Goal: Task Accomplishment & Management: Complete application form

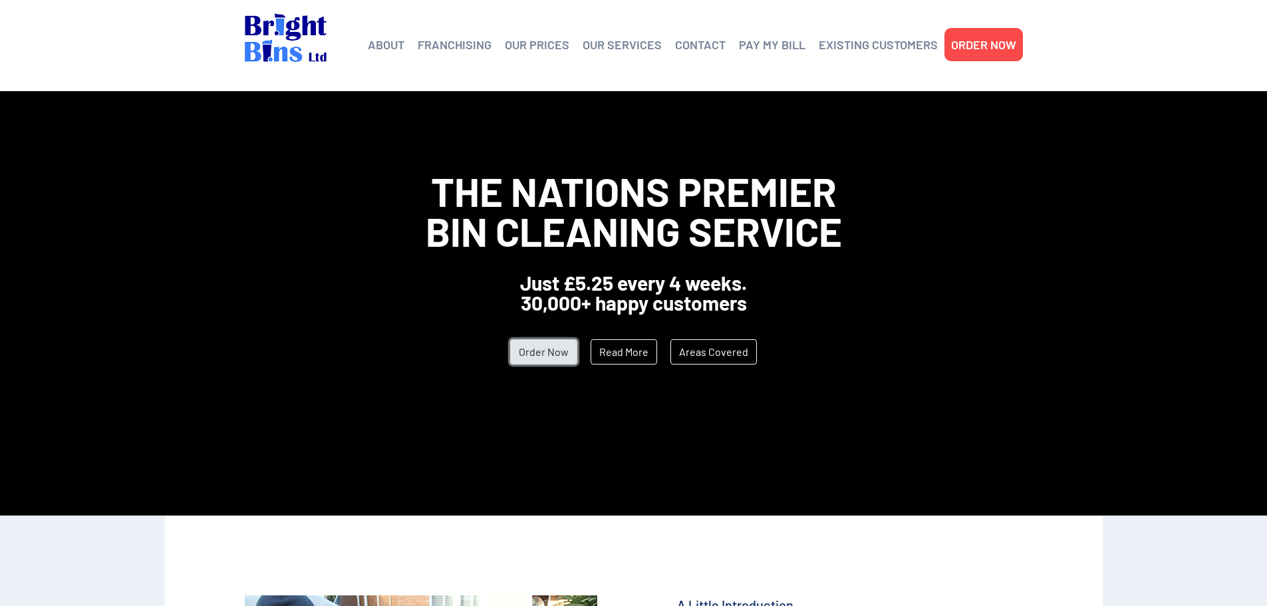
click at [539, 356] on link "Order Now" at bounding box center [543, 351] width 67 height 25
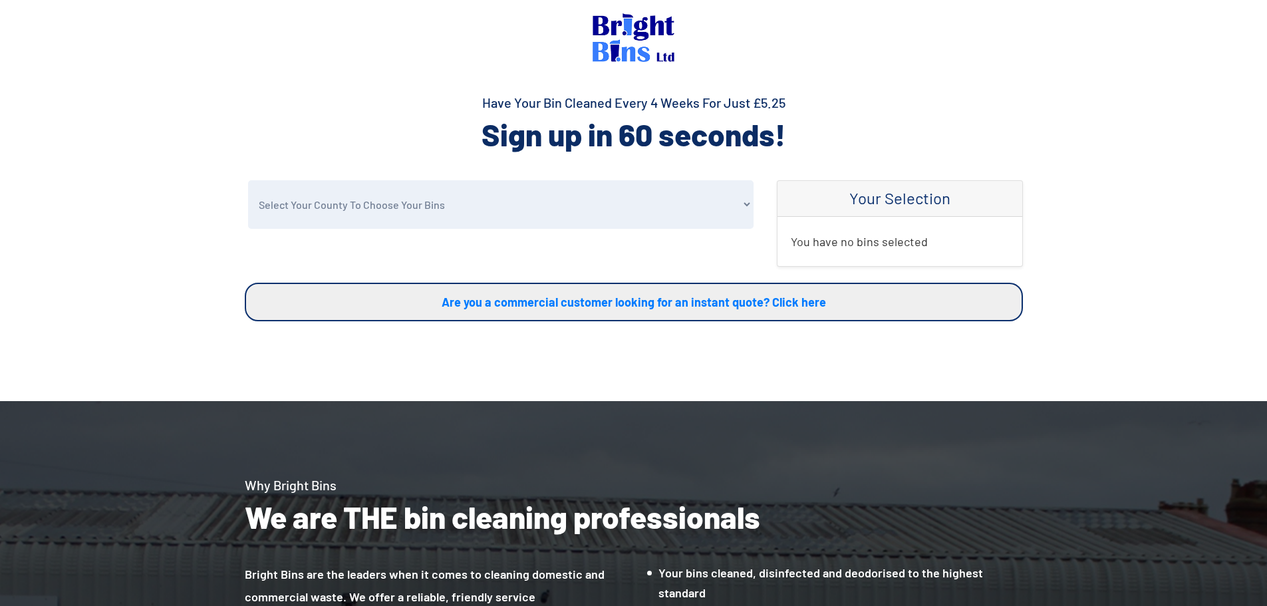
click at [432, 208] on select "Select Your County To Choose Your Bins Cheshire Conwy Denbighshire Flintshire S…" at bounding box center [501, 204] width 506 height 49
select select "Cheshire"
click at [248, 180] on select "Select Your County To Choose Your Bins Cheshire Conwy Denbighshire Flintshire S…" at bounding box center [501, 204] width 506 height 49
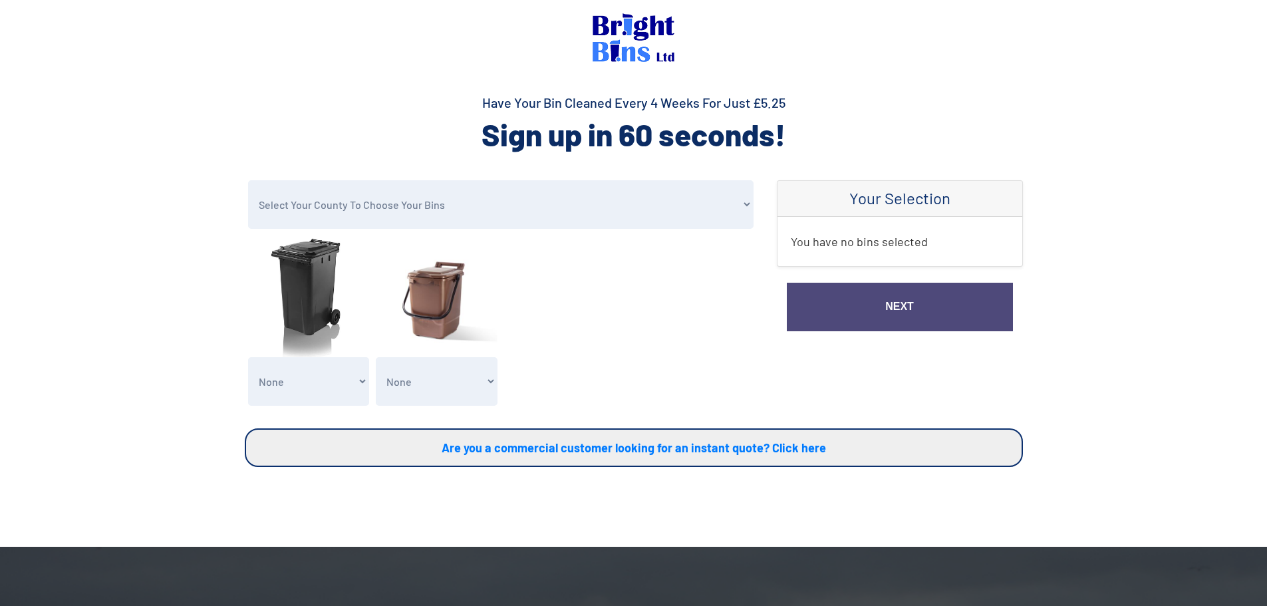
click at [305, 375] on select "None General Waste Bin - X1 (£5.25) General Waste Bin - X2 (£10.50) General Was…" at bounding box center [309, 381] width 122 height 49
select select "1"
click at [248, 357] on select "None General Waste Bin - X1 (£5.25) General Waste Bin - X2 (£10.50) General Was…" at bounding box center [309, 381] width 122 height 49
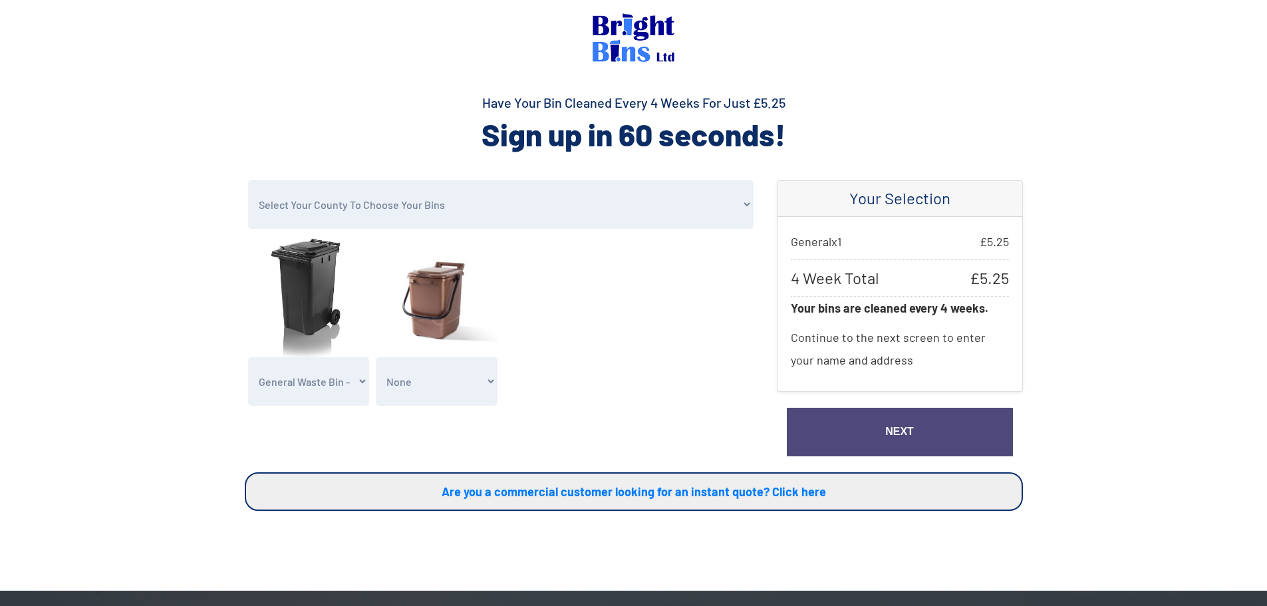
click at [422, 392] on select "None Clean my 1 Food Waste Bin - £2.00 Clean my 2 Food Waste Bins - £4.00 Clean…" at bounding box center [437, 381] width 122 height 49
click at [569, 386] on form "Select Your County To Choose Your Bins Cheshire Conwy Denbighshire Flintshire S…" at bounding box center [501, 296] width 512 height 232
click at [262, 386] on select "None General Waste Bin - X1 (£5.25) General Waste Bin - X2 (£10.50) General Was…" at bounding box center [309, 381] width 122 height 49
click at [248, 357] on select "None General Waste Bin - X1 (£5.25) General Waste Bin - X2 (£10.50) General Was…" at bounding box center [309, 381] width 122 height 49
click at [887, 436] on link "Next" at bounding box center [900, 432] width 226 height 49
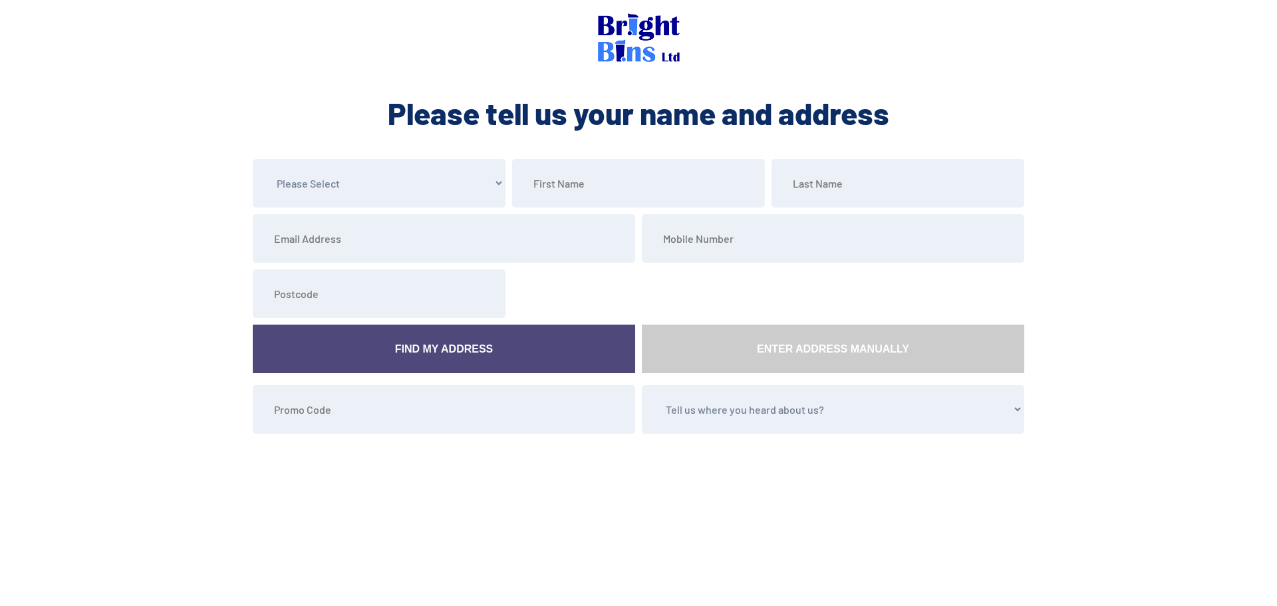
click at [342, 190] on select "Please Select Mr Mrs Miss Ms Dr Other" at bounding box center [379, 183] width 253 height 49
select select "Mr"
click at [253, 159] on select "Please Select Mr Mrs Miss Ms Dr Other" at bounding box center [379, 183] width 253 height 49
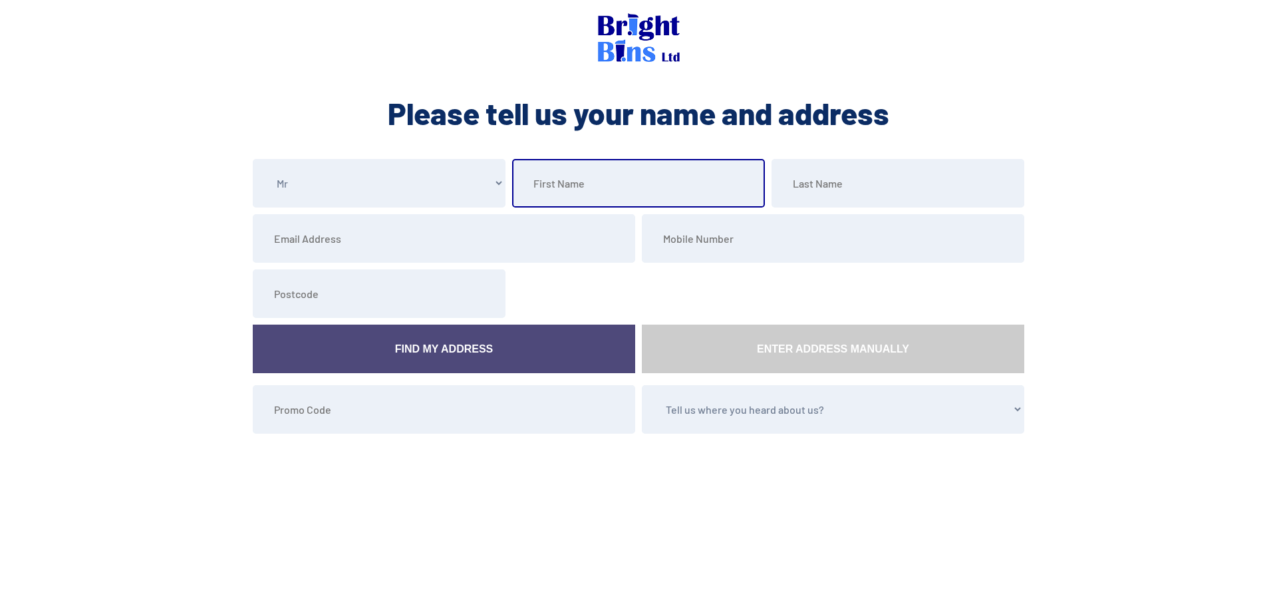
click at [581, 194] on input "text" at bounding box center [638, 183] width 253 height 49
type input "Aaron"
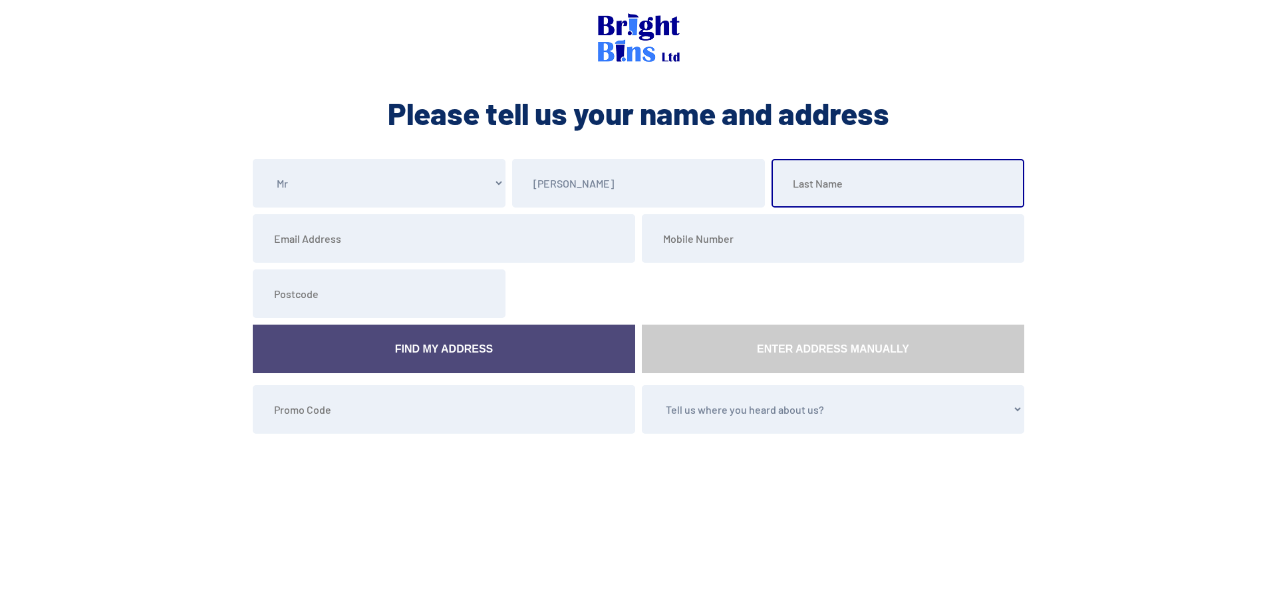
type input "Pritchard"
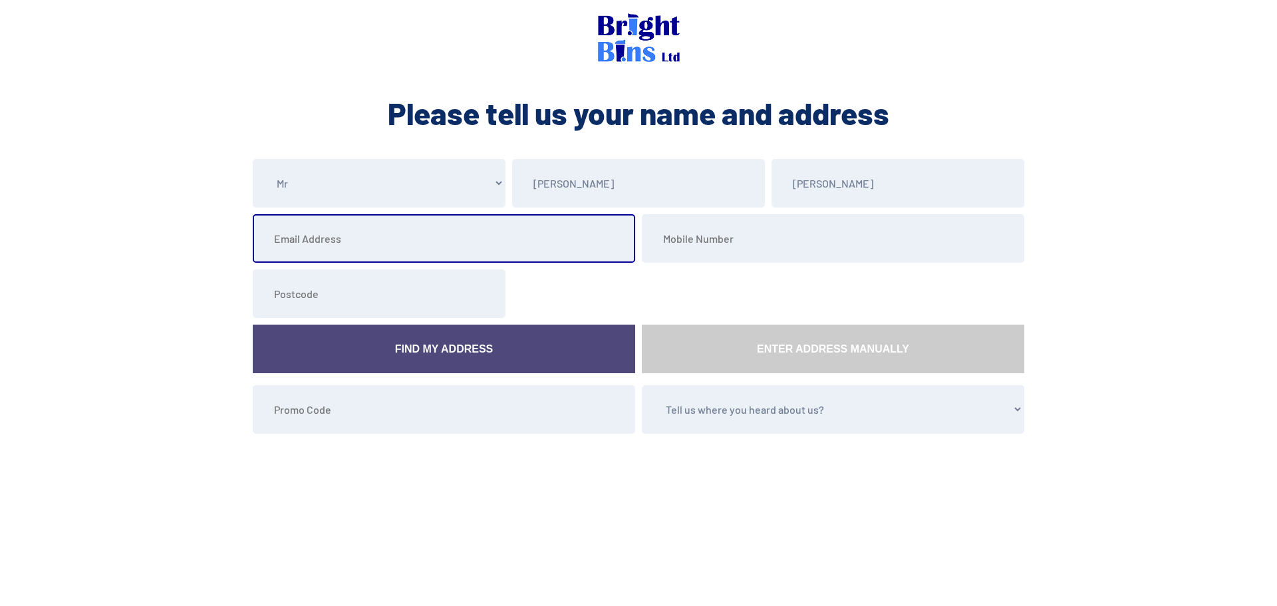
type input "aaron.pritchard.1602@gmail.com"
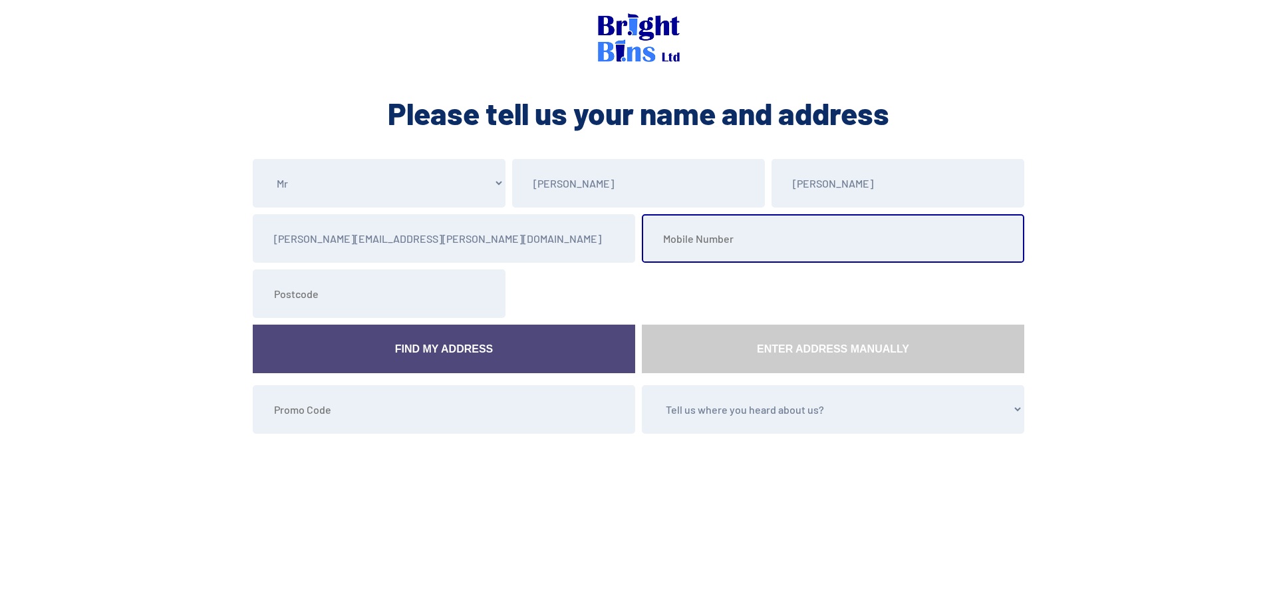
type input "07857422745"
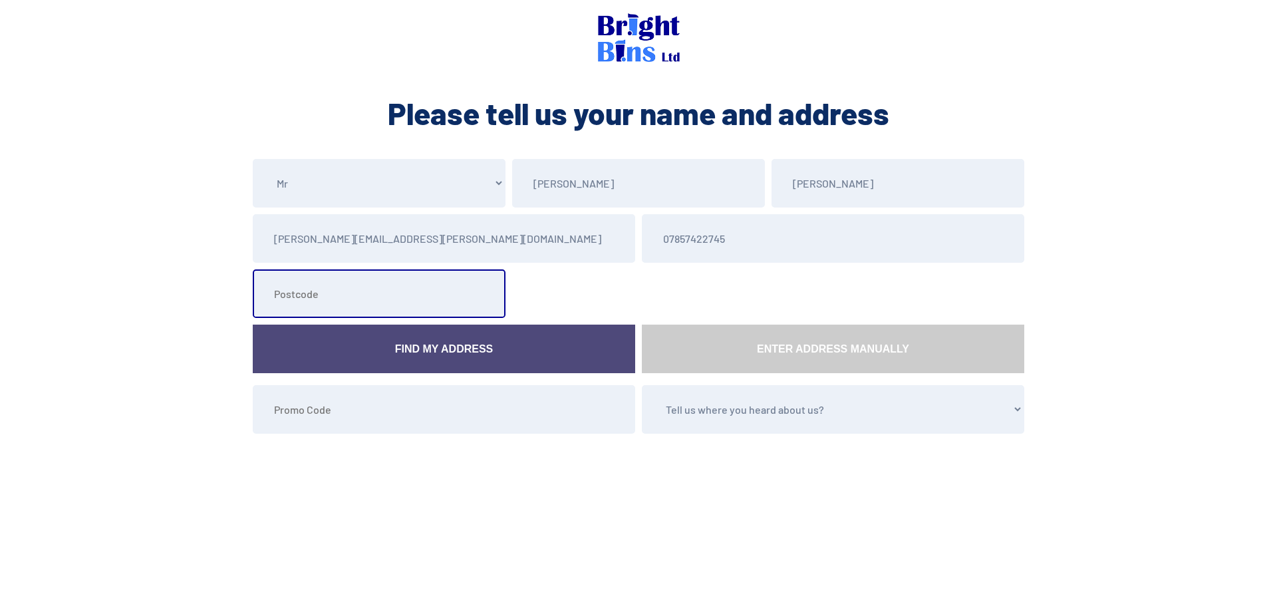
type input "CW12 3HP"
click at [551, 343] on link "Find My Address" at bounding box center [444, 349] width 382 height 49
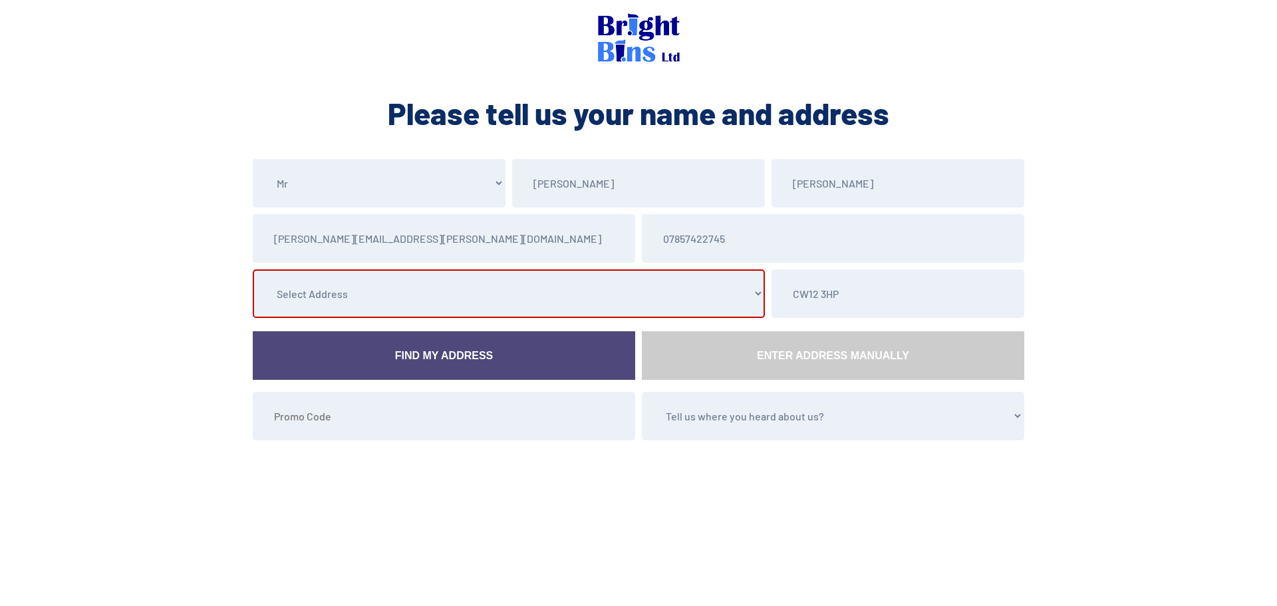
click at [378, 284] on select "Select Address 2 Vaudrey Crescent, , , , , Congleton, Cheshire 4 Vaudrey Cresce…" at bounding box center [509, 293] width 512 height 49
select select "Cheshire"
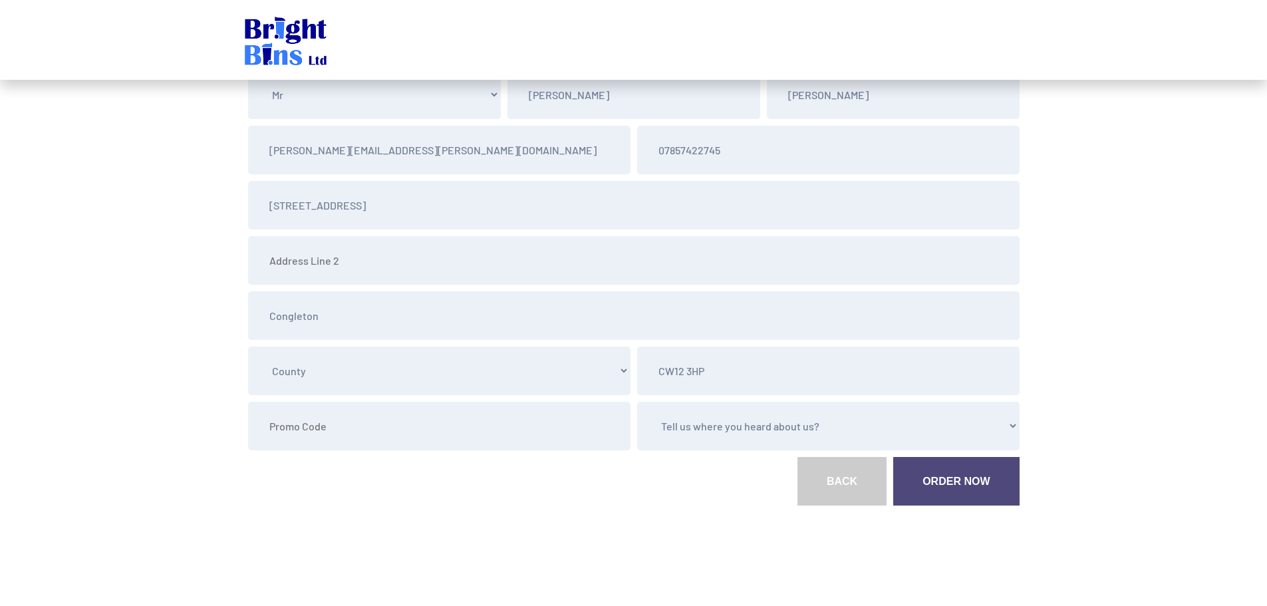
scroll to position [89, 0]
click at [713, 423] on select "Tell us where you heard about us? Word of Mouth Leaflet Sticker On Bin Spoke To…" at bounding box center [828, 425] width 382 height 49
select select "Social Media"
click at [637, 401] on select "Tell us where you heard about us? Word of Mouth Leaflet Sticker On Bin Spoke To…" at bounding box center [828, 425] width 382 height 49
click at [949, 487] on link "Order Now" at bounding box center [956, 480] width 126 height 49
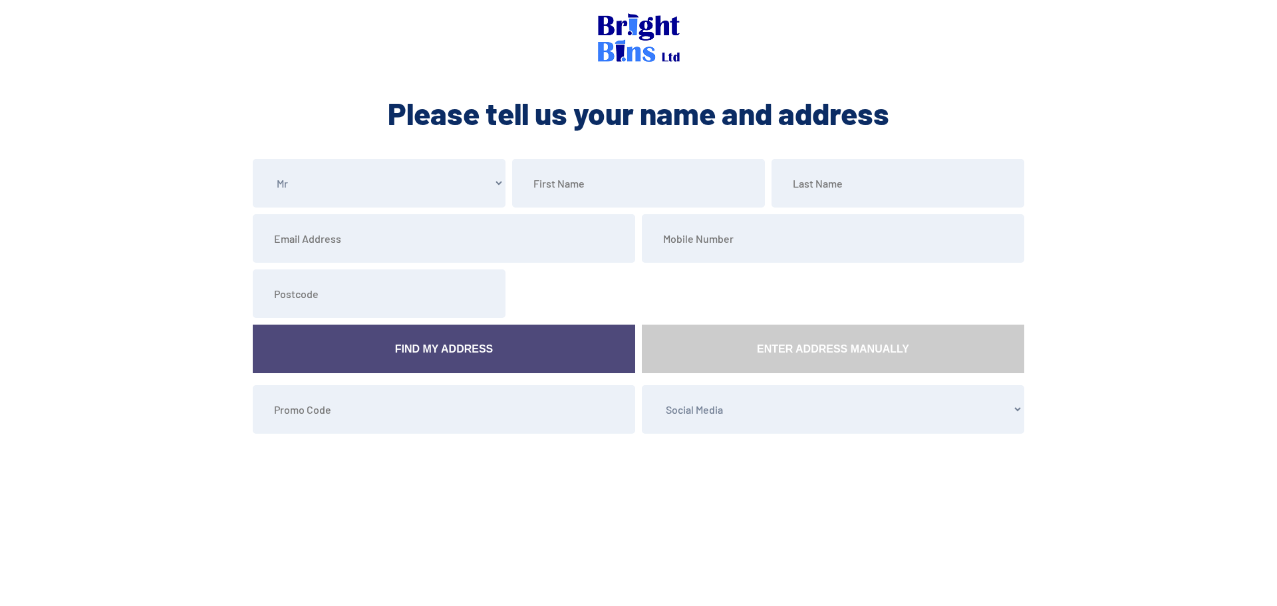
select select "Mr"
select select "Social Media"
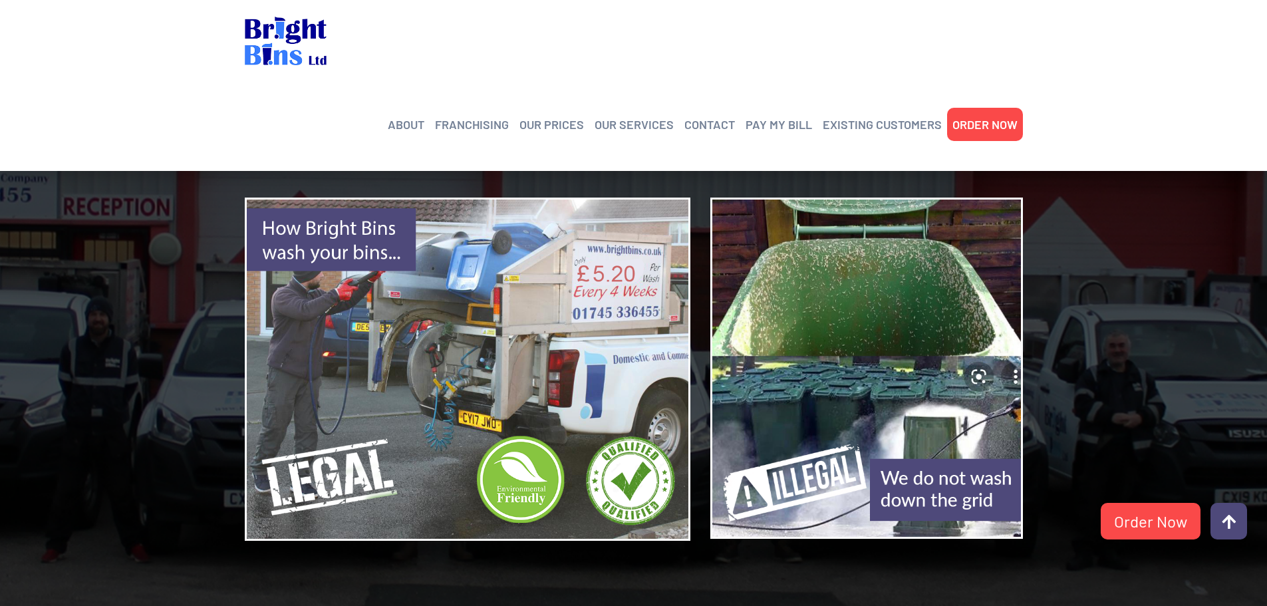
scroll to position [1197, 0]
